Goal: Task Accomplishment & Management: Use online tool/utility

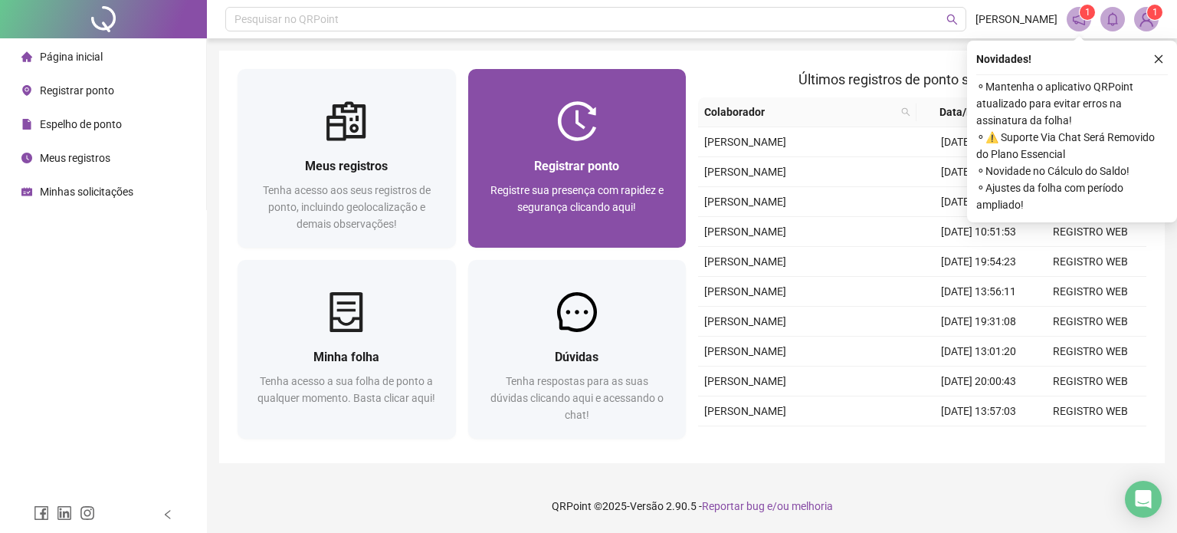
click at [589, 195] on span "Registre sua presença com rapidez e segurança clicando aqui!" at bounding box center [577, 198] width 173 height 29
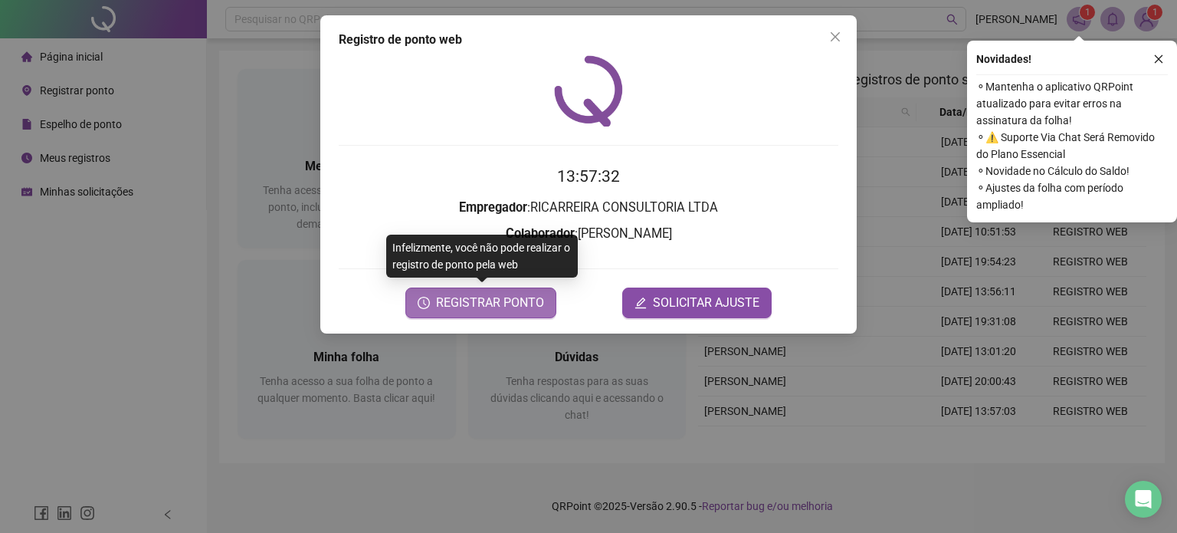
click at [487, 309] on span "REGISTRAR PONTO" at bounding box center [490, 303] width 108 height 18
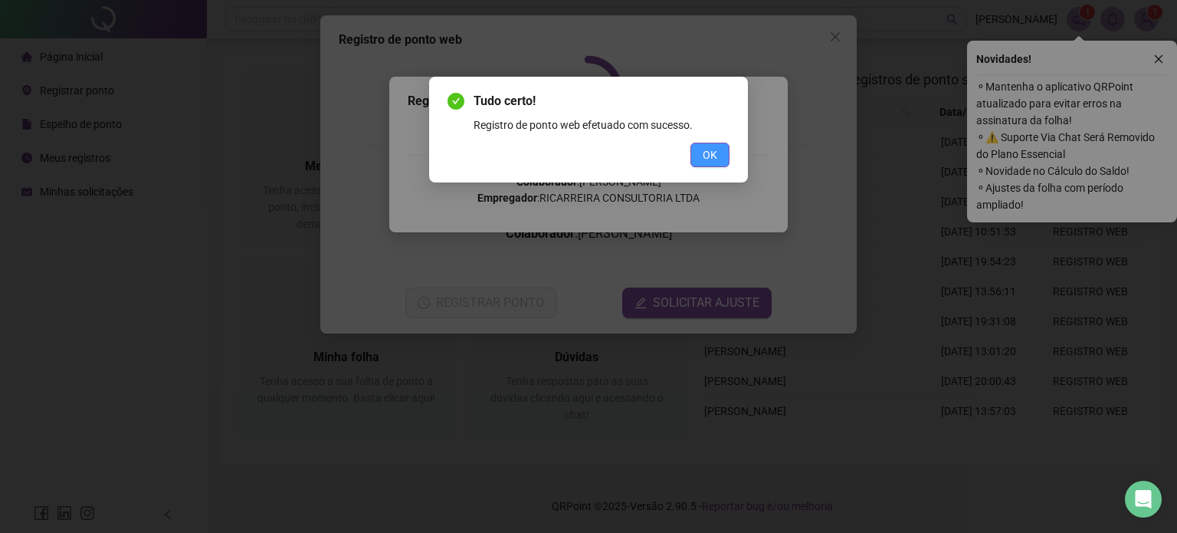
click at [702, 149] on button "OK" at bounding box center [710, 155] width 39 height 25
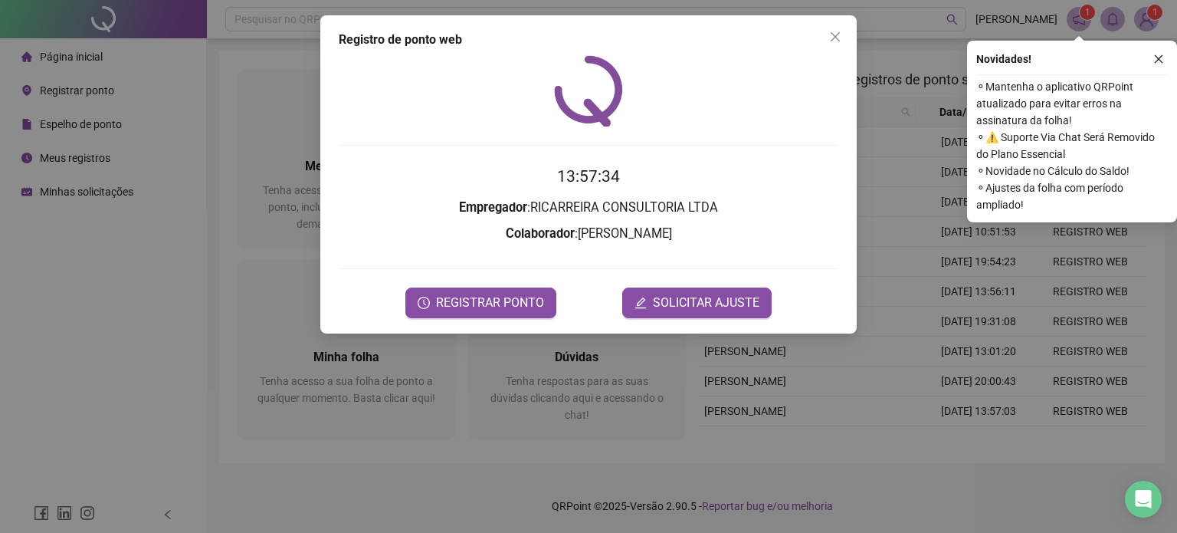
drag, startPoint x: 832, startPoint y: 36, endPoint x: 840, endPoint y: 39, distance: 8.3
click at [835, 36] on icon "close" at bounding box center [835, 37] width 12 height 12
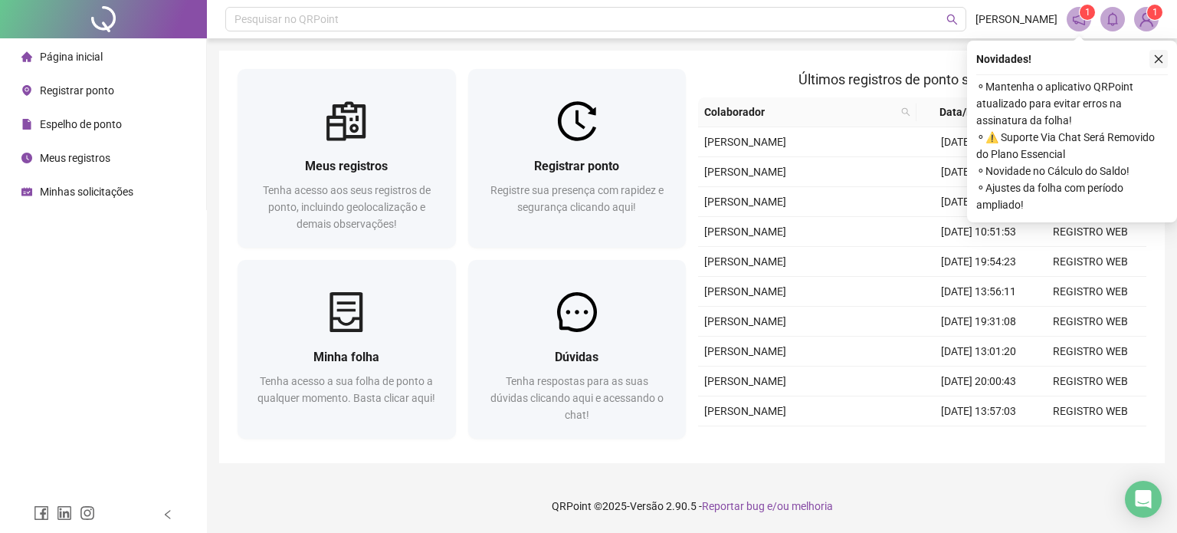
click at [1154, 61] on icon "close" at bounding box center [1158, 59] width 11 height 11
click at [1158, 64] on button "button" at bounding box center [1159, 59] width 18 height 18
